Goal: Information Seeking & Learning: Learn about a topic

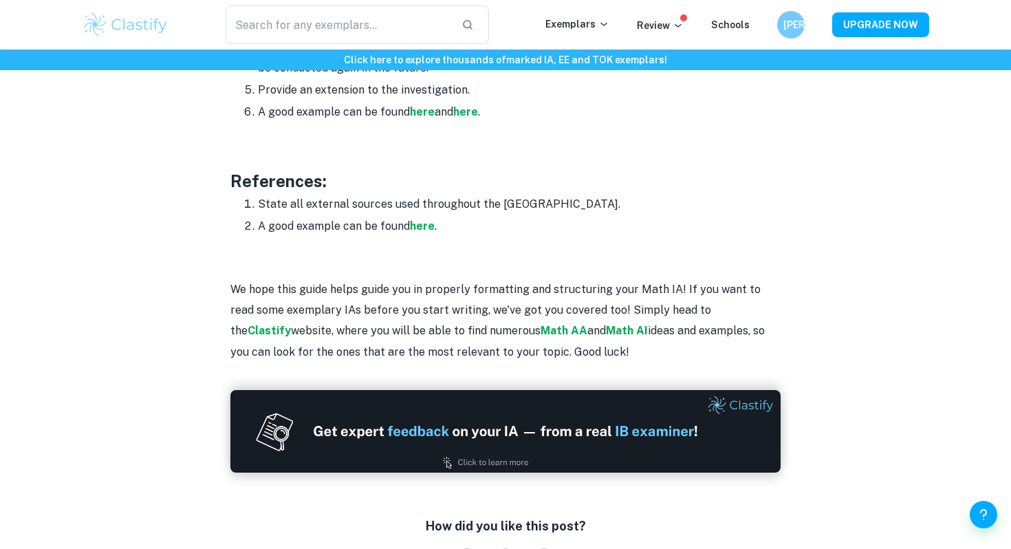
scroll to position [1859, 0]
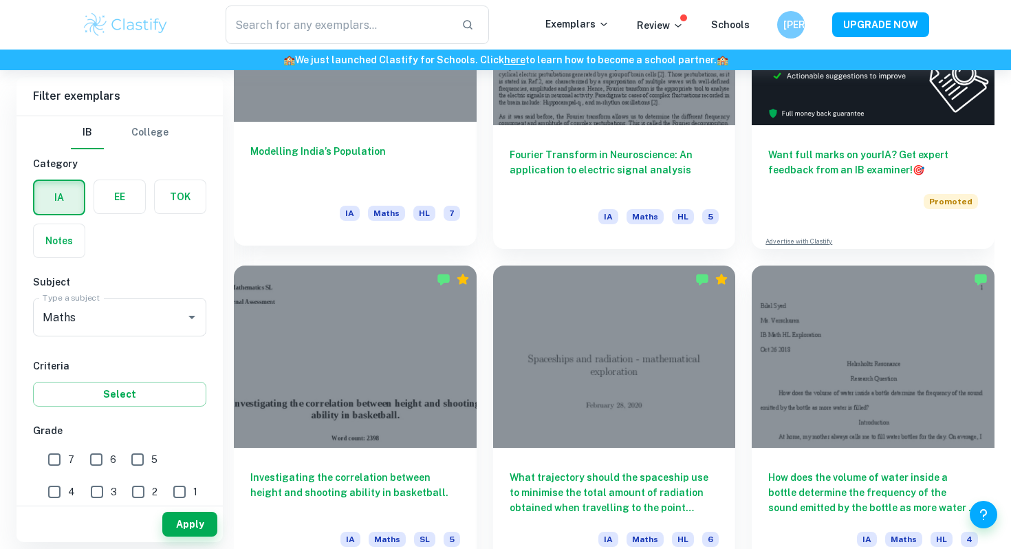
scroll to position [478, 0]
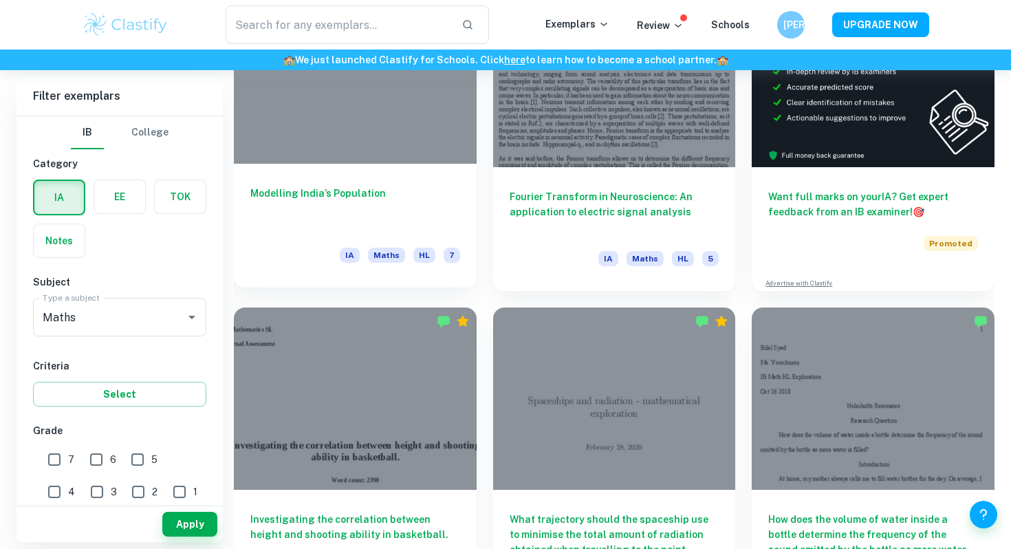
click at [352, 165] on div "Modelling India’s Population IA Maths HL 7" at bounding box center [355, 226] width 243 height 124
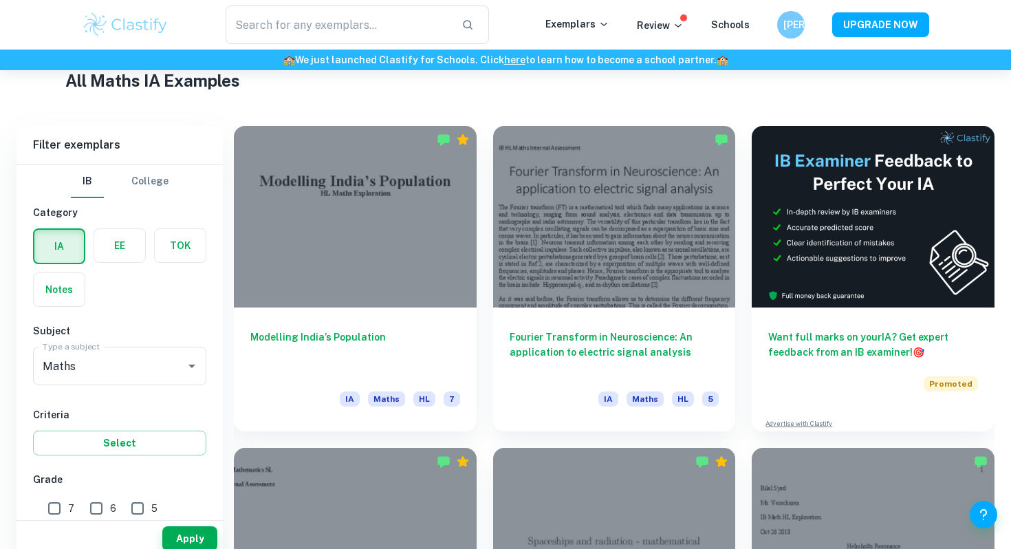
scroll to position [325, 0]
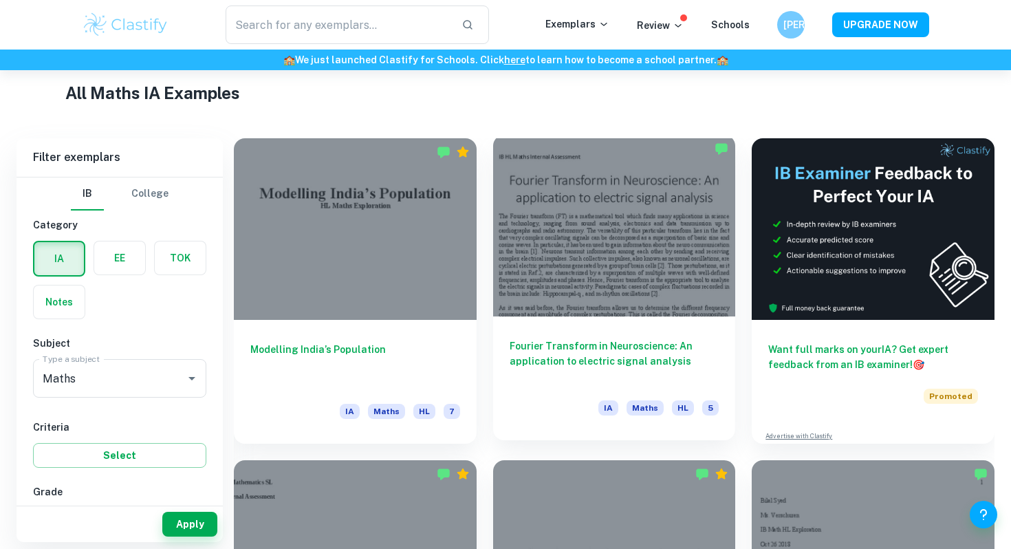
click at [616, 279] on div at bounding box center [614, 226] width 243 height 182
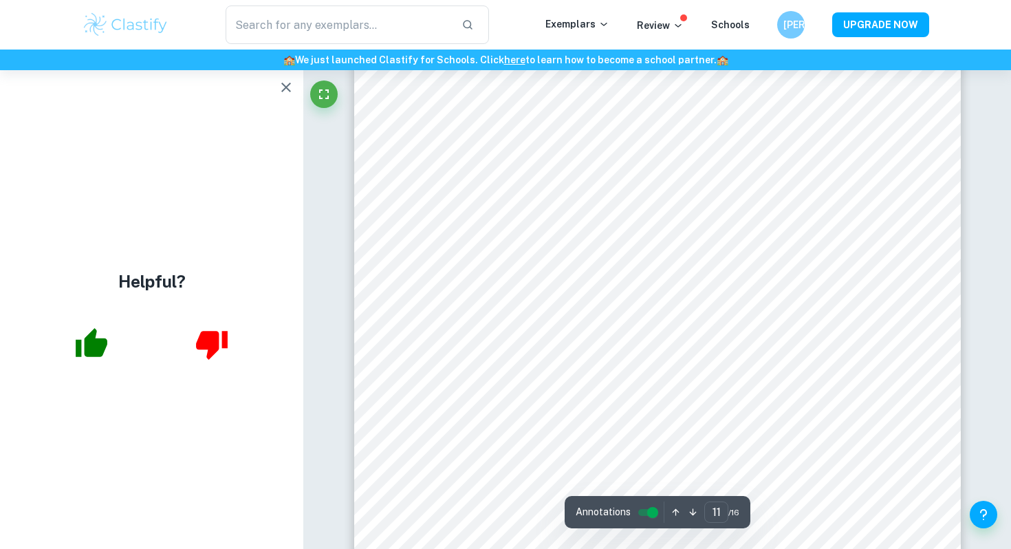
scroll to position [9073, 0]
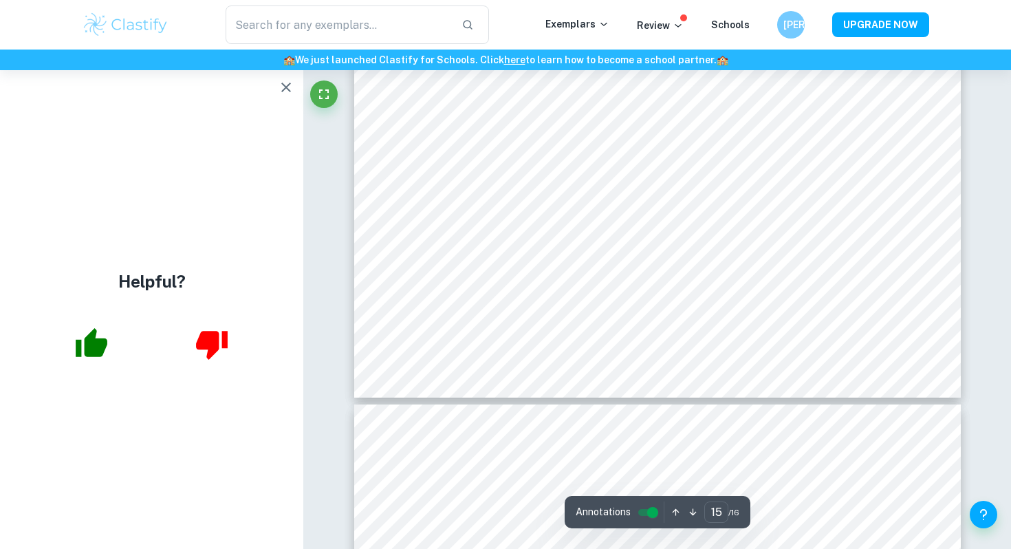
type input "16"
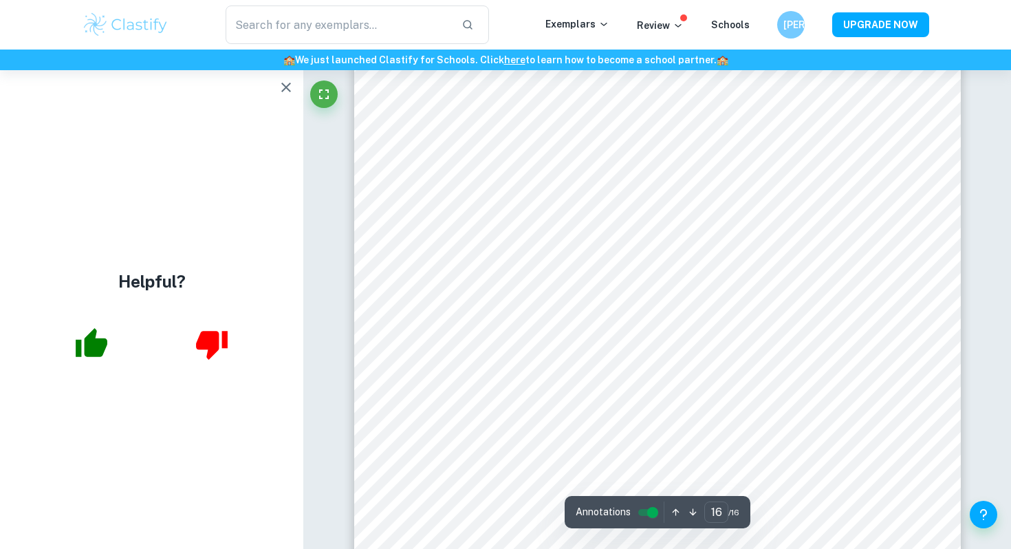
scroll to position [13589, 0]
